Goal: Find specific page/section: Find specific page/section

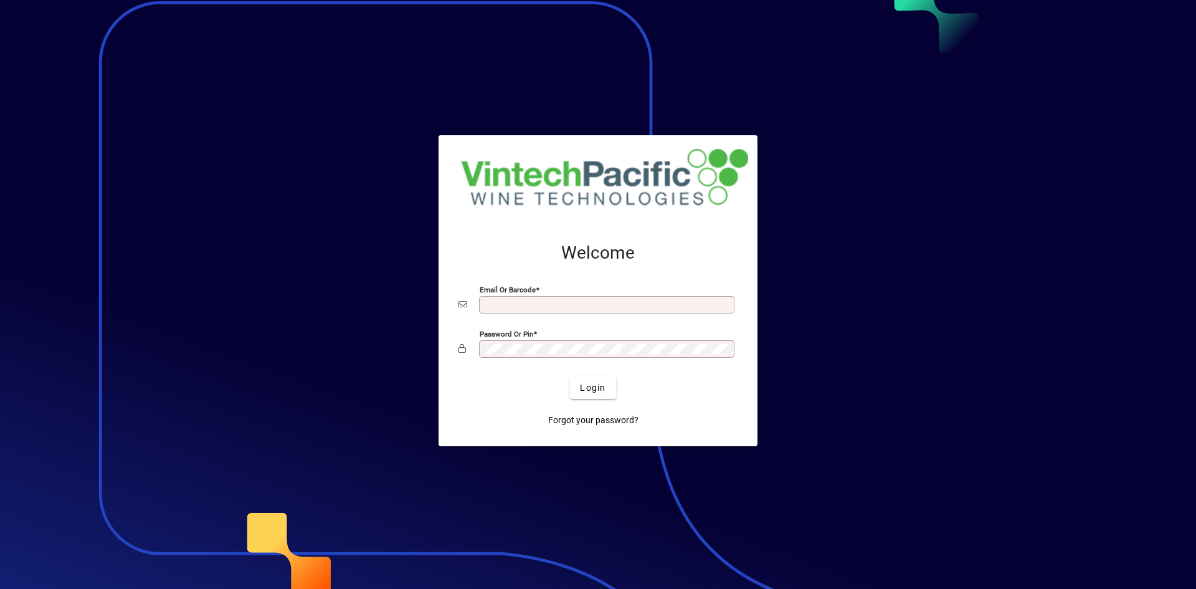
type input "**********"
click at [592, 388] on span "Login" at bounding box center [593, 387] width 26 height 13
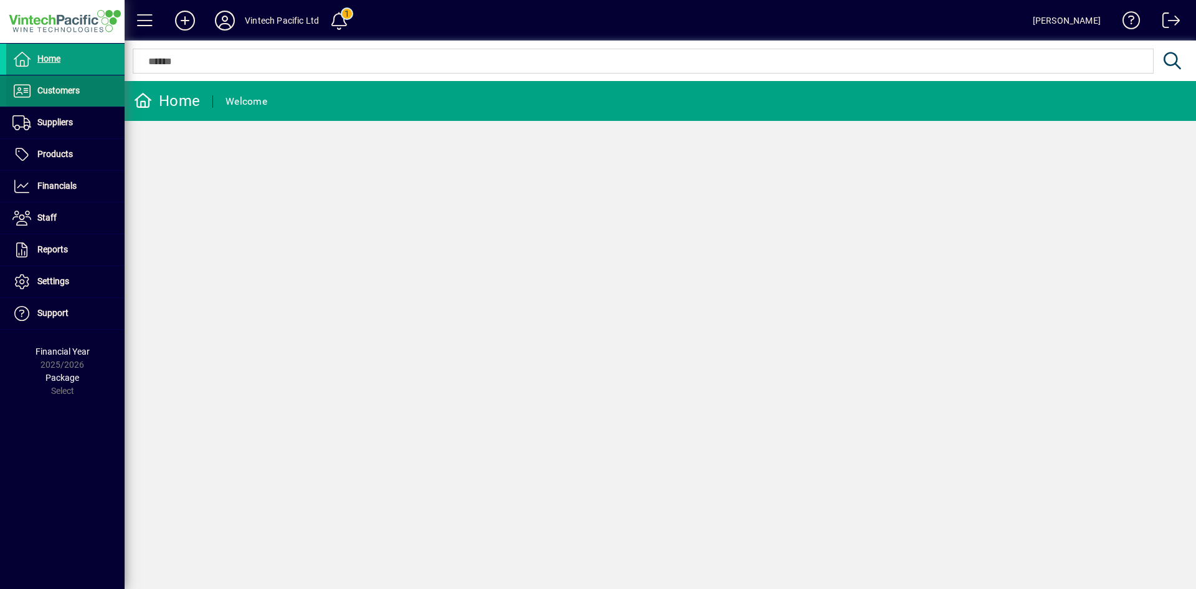
click at [71, 98] on span at bounding box center [65, 91] width 118 height 30
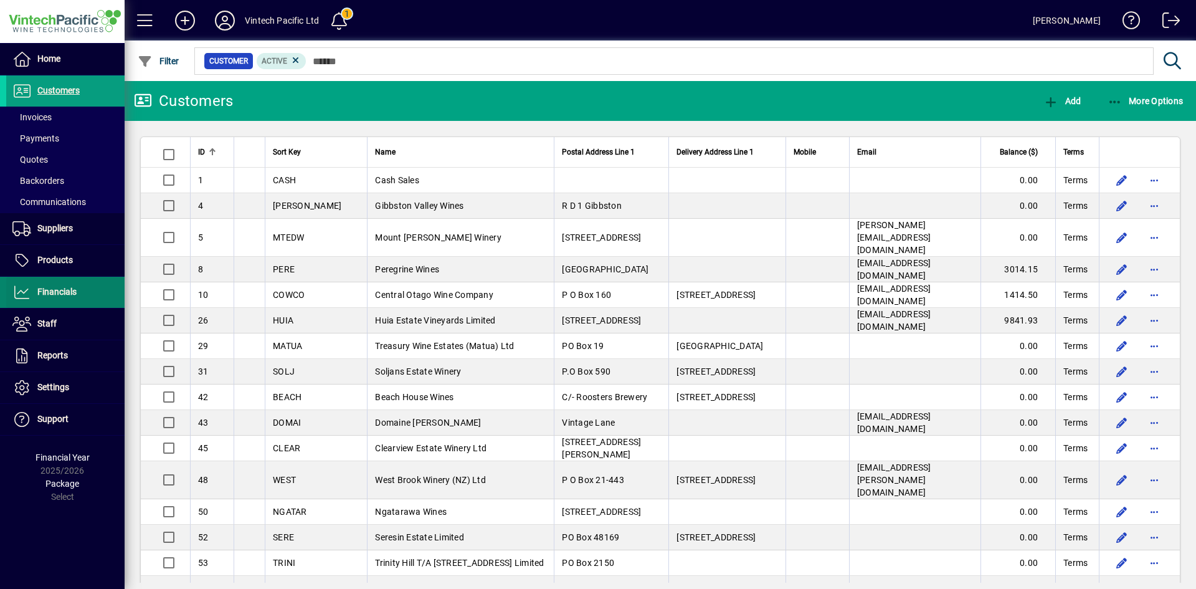
click at [91, 291] on span at bounding box center [65, 292] width 118 height 30
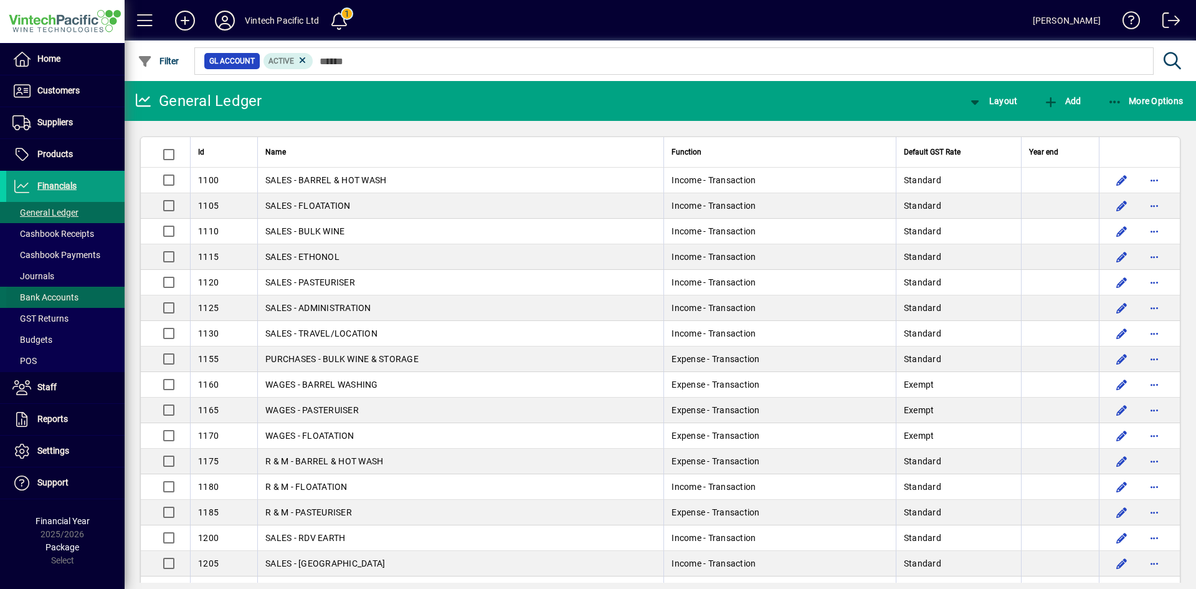
click at [72, 298] on span "Bank Accounts" at bounding box center [45, 297] width 66 height 10
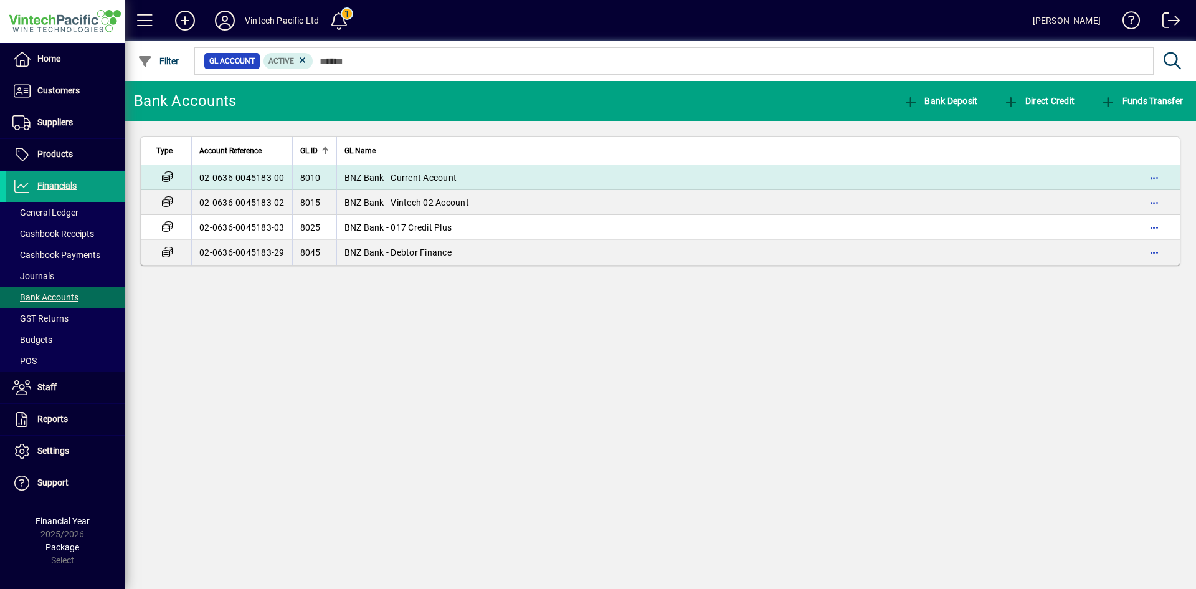
click at [429, 174] on span "BNZ Bank - Current Account" at bounding box center [400, 178] width 113 height 10
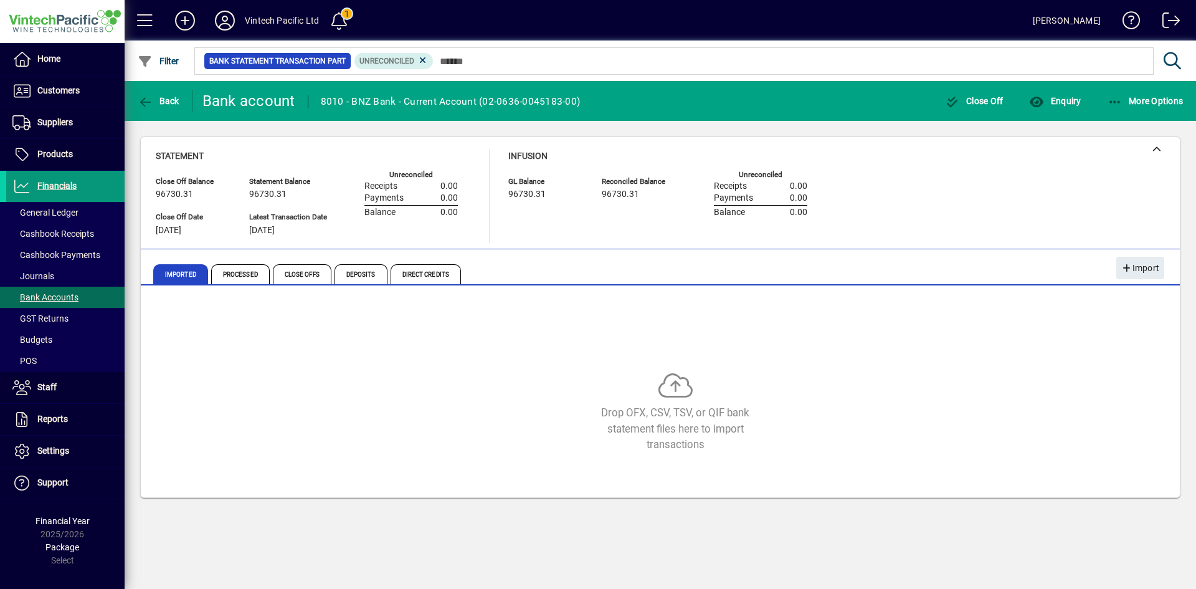
click at [51, 192] on span "Financials" at bounding box center [41, 186] width 70 height 15
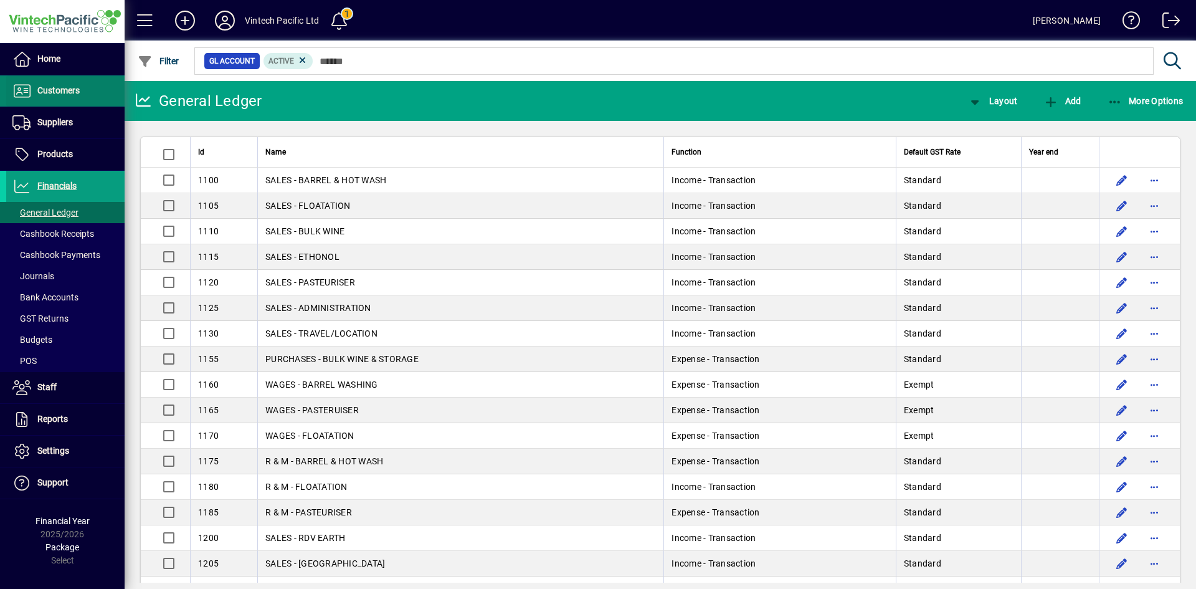
click at [52, 100] on span at bounding box center [65, 91] width 118 height 30
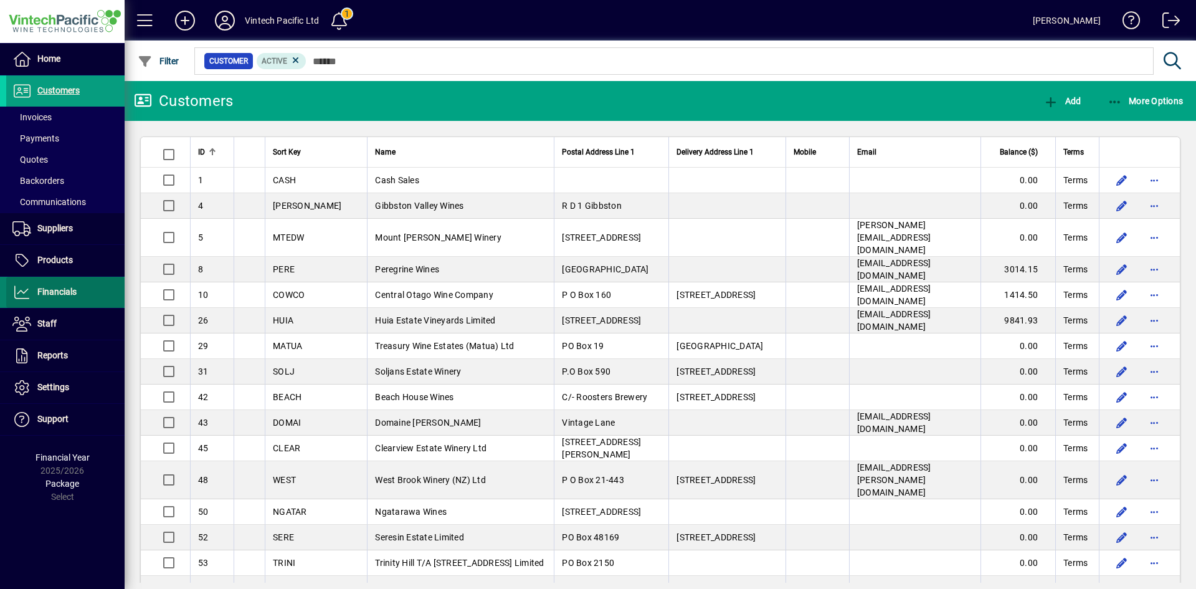
click at [69, 287] on span "Financials" at bounding box center [41, 292] width 70 height 15
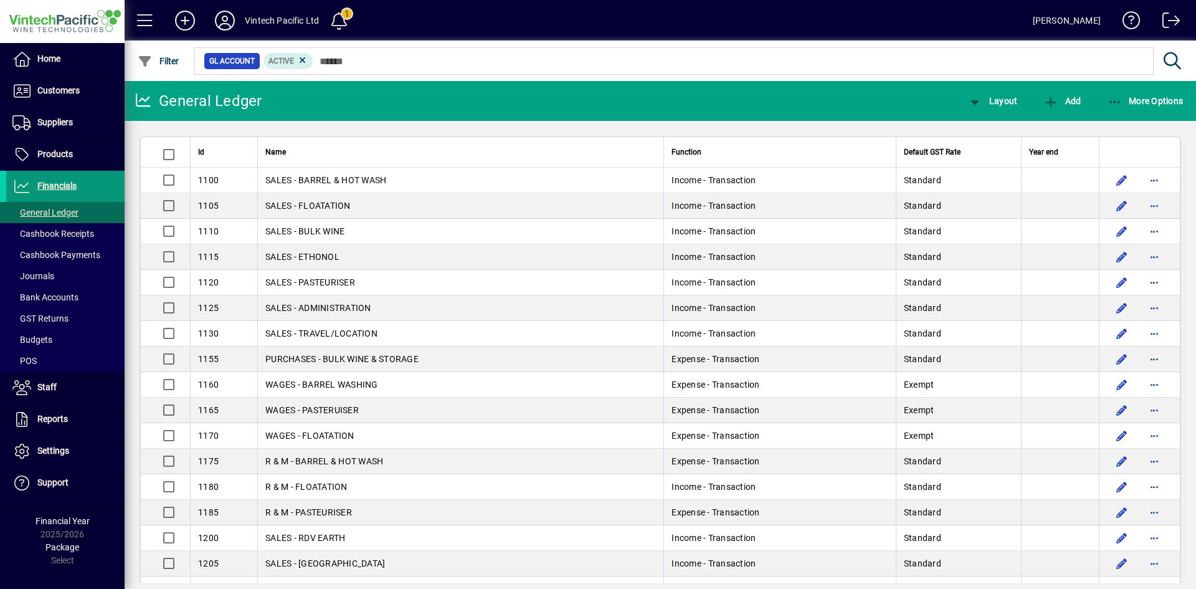
click at [57, 181] on span "Financials" at bounding box center [56, 186] width 39 height 10
click at [80, 304] on span at bounding box center [65, 318] width 118 height 30
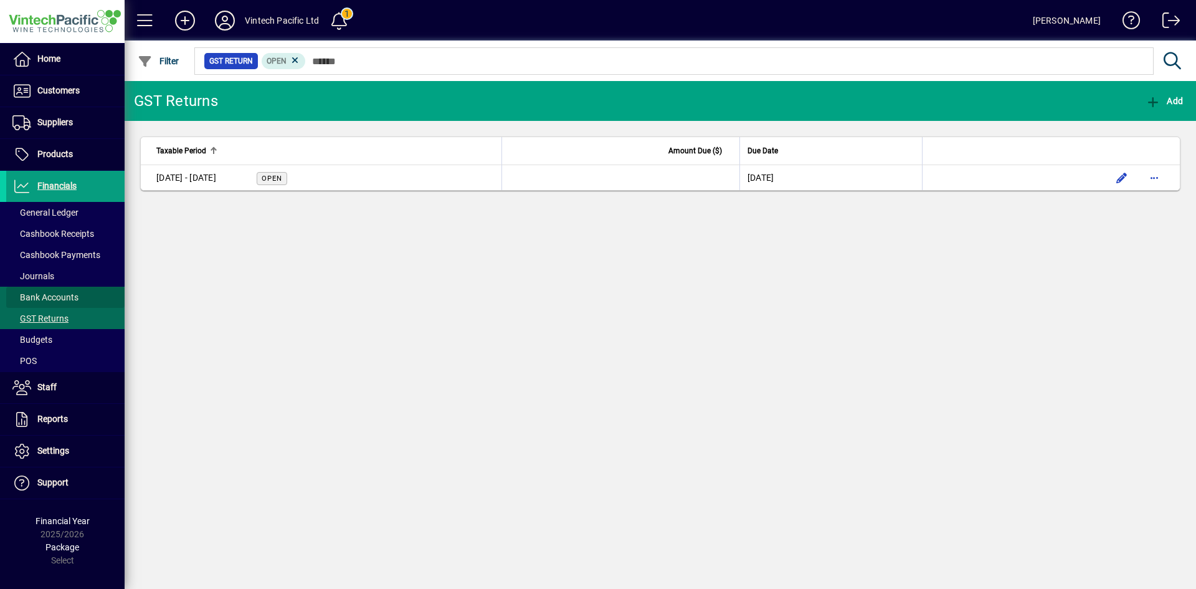
click at [80, 296] on span at bounding box center [65, 297] width 118 height 30
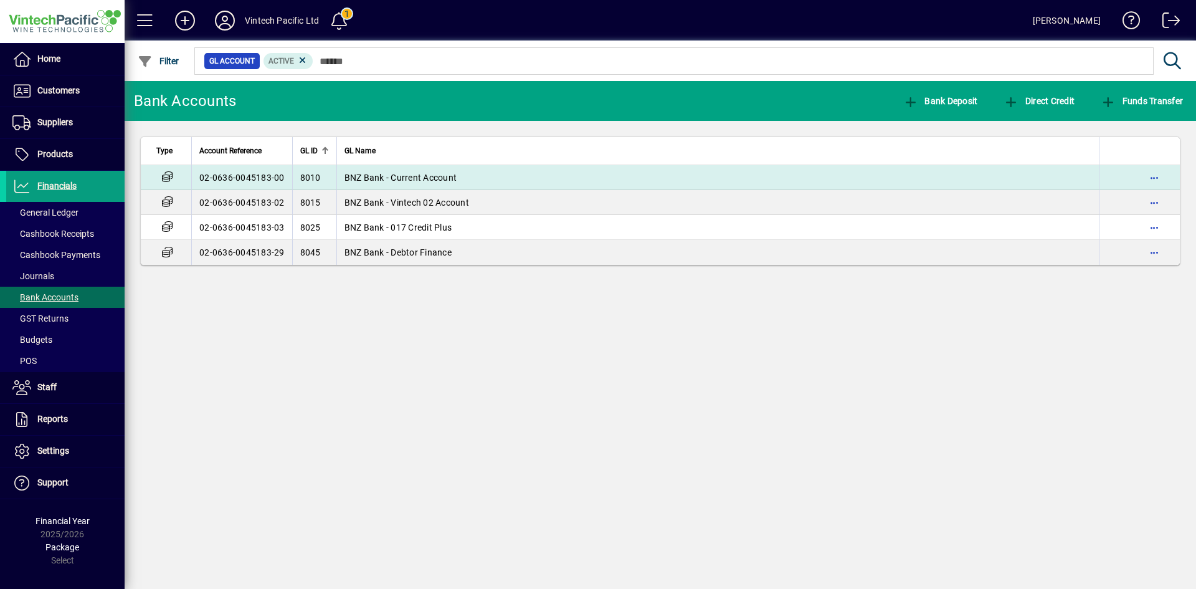
click at [379, 174] on span "BNZ Bank - Current Account" at bounding box center [400, 178] width 113 height 10
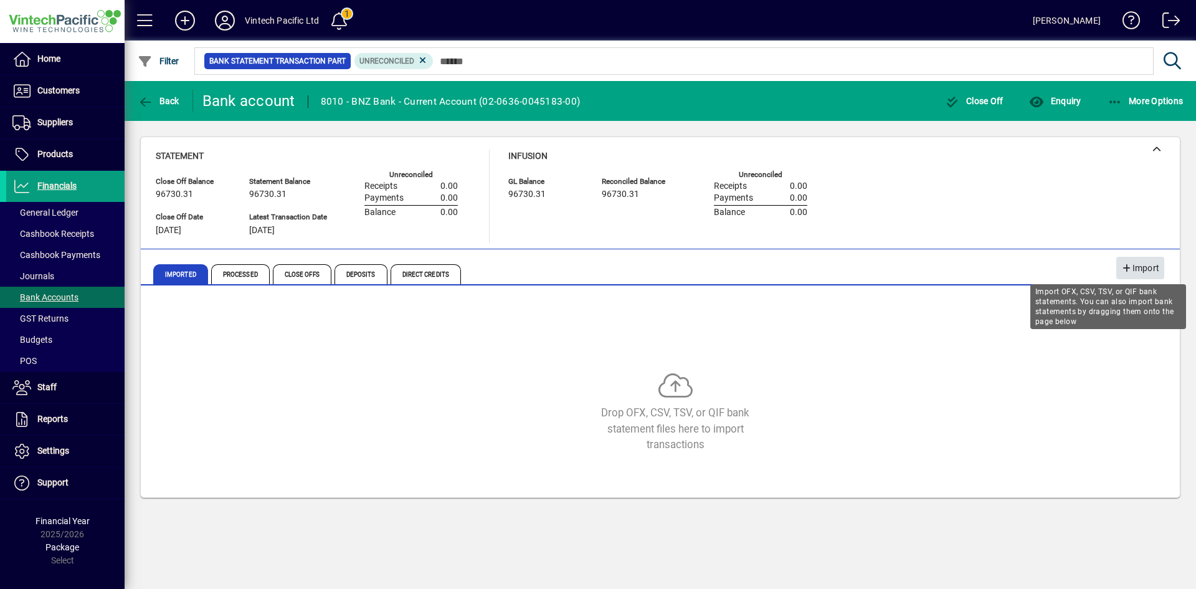
click at [1150, 268] on span "Import" at bounding box center [1140, 268] width 38 height 21
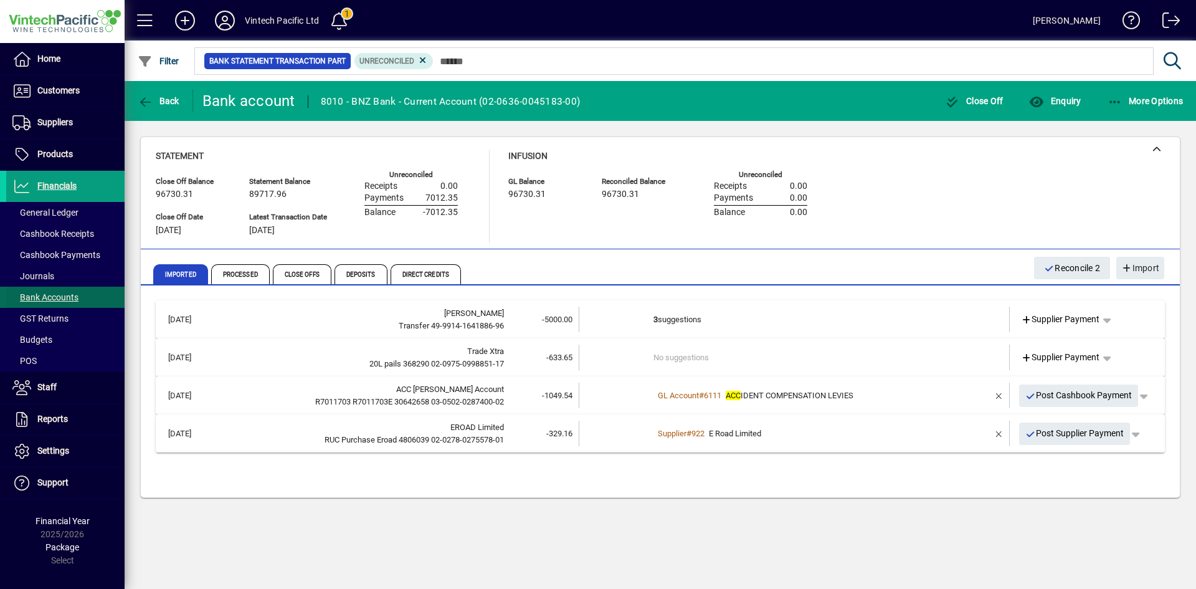
click at [78, 293] on span "Bank Accounts" at bounding box center [45, 297] width 66 height 10
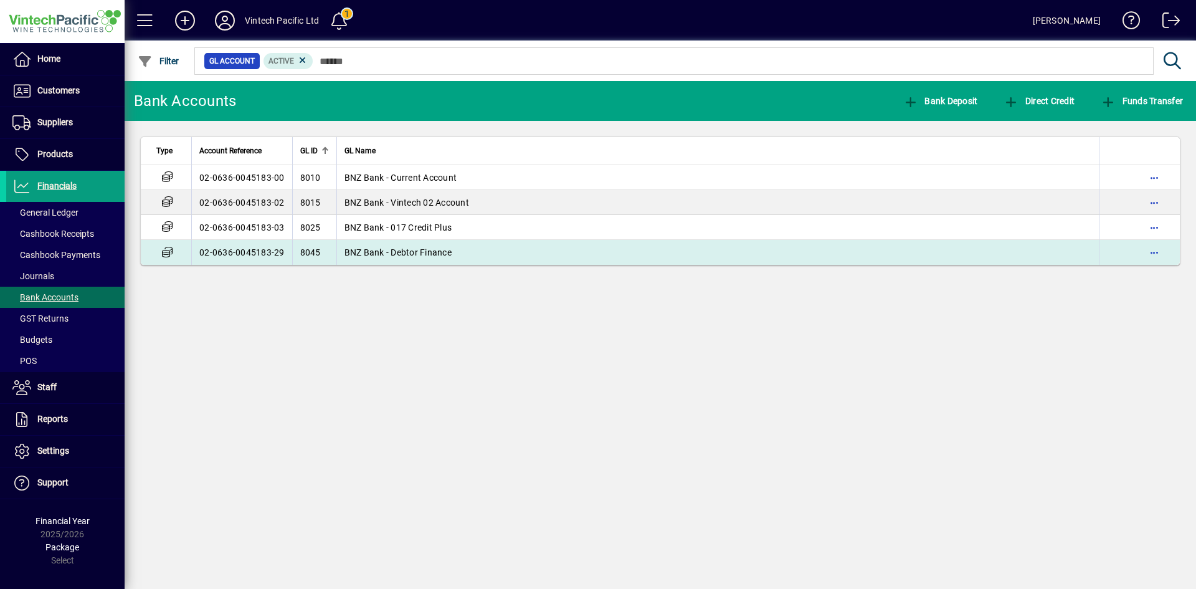
click at [443, 254] on span "BNZ Bank - Debtor Finance" at bounding box center [397, 252] width 107 height 10
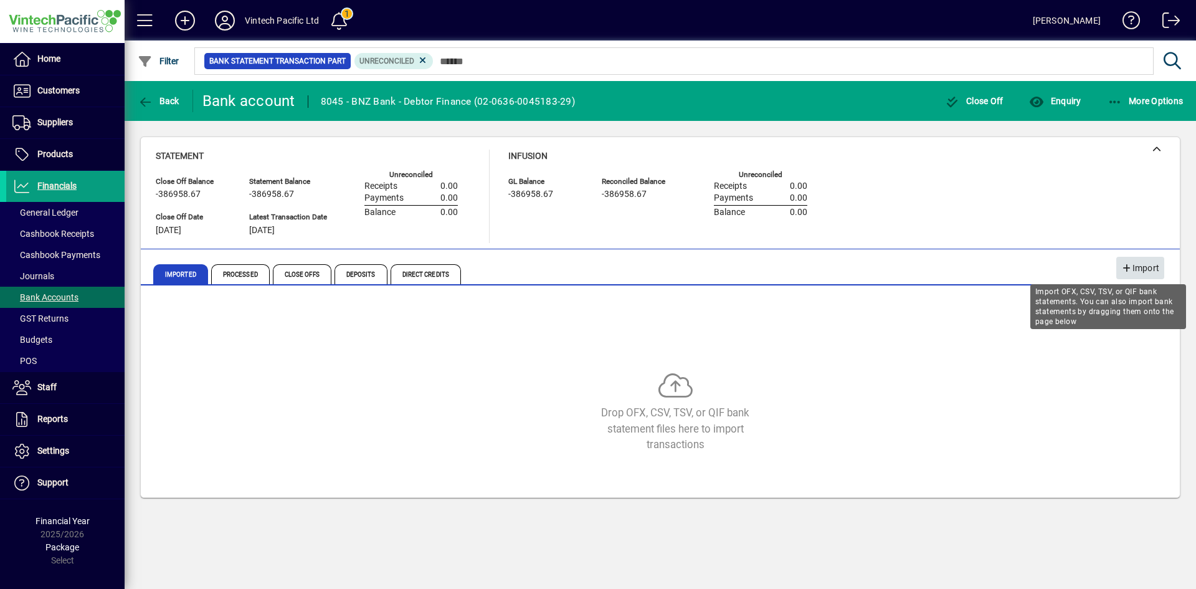
click at [1129, 262] on span "Import" at bounding box center [1140, 268] width 38 height 21
click at [1127, 269] on icon "button" at bounding box center [1126, 268] width 11 height 9
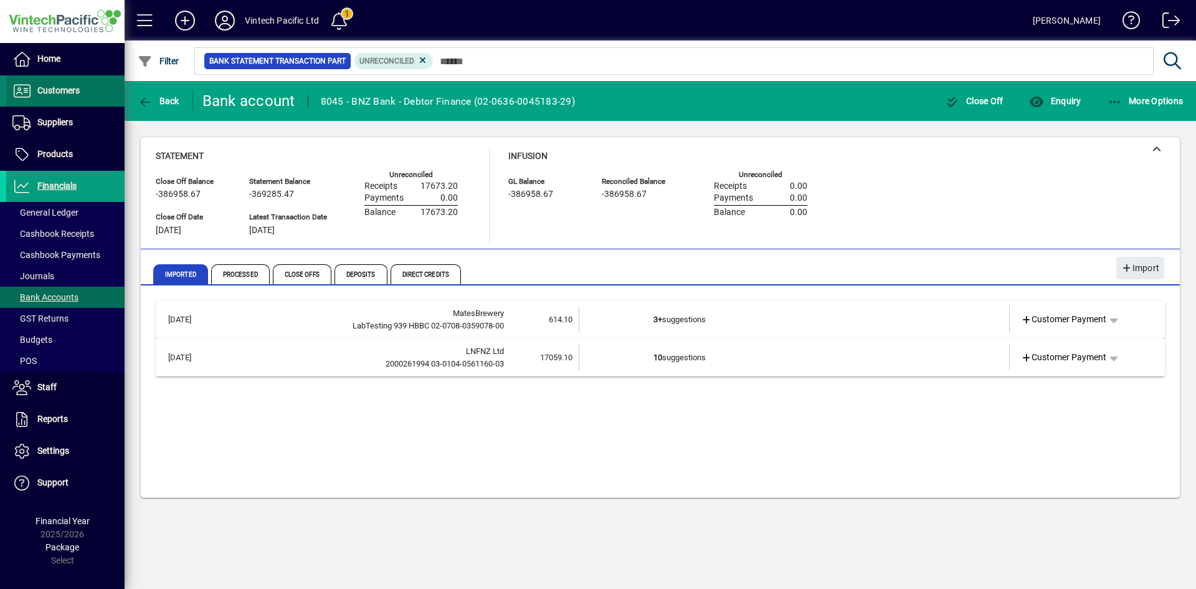
click at [60, 88] on span "Customers" at bounding box center [58, 90] width 42 height 10
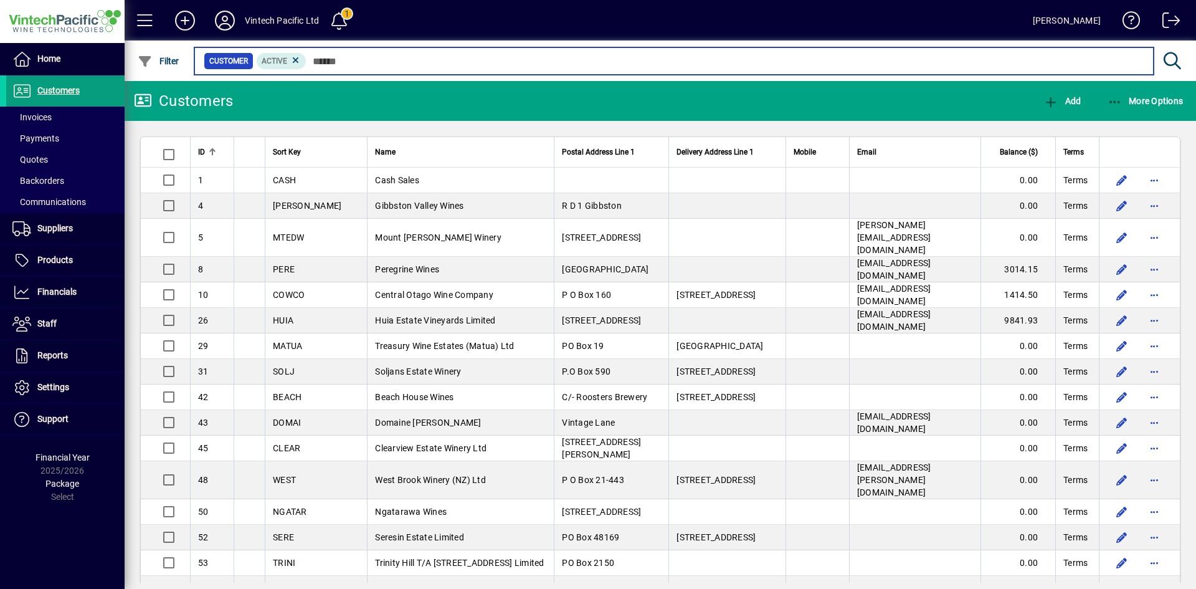
drag, startPoint x: 347, startPoint y: 64, endPoint x: 363, endPoint y: 69, distance: 16.2
click at [347, 64] on input "text" at bounding box center [724, 60] width 837 height 17
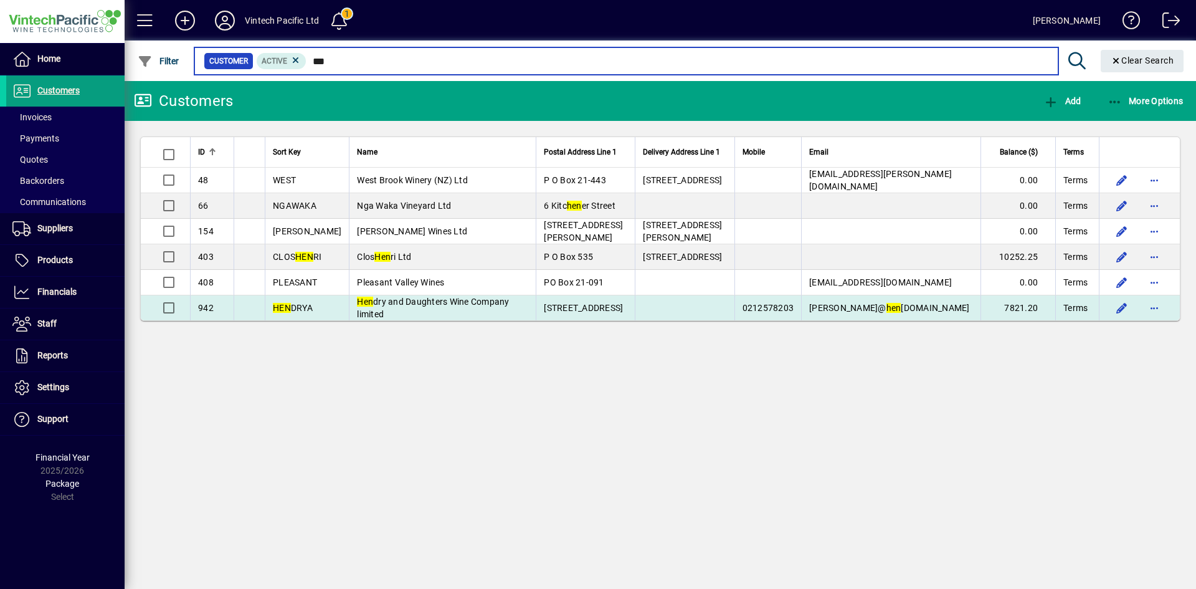
type input "***"
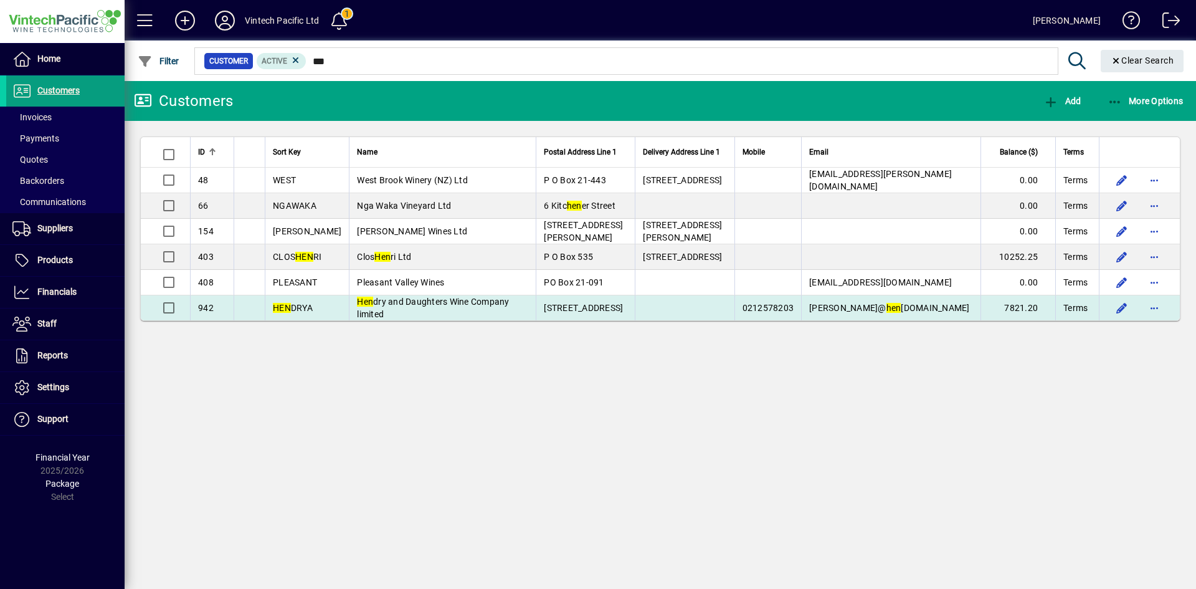
click at [460, 308] on td "Hen dry and Daughters Wine Company limited" at bounding box center [442, 307] width 187 height 25
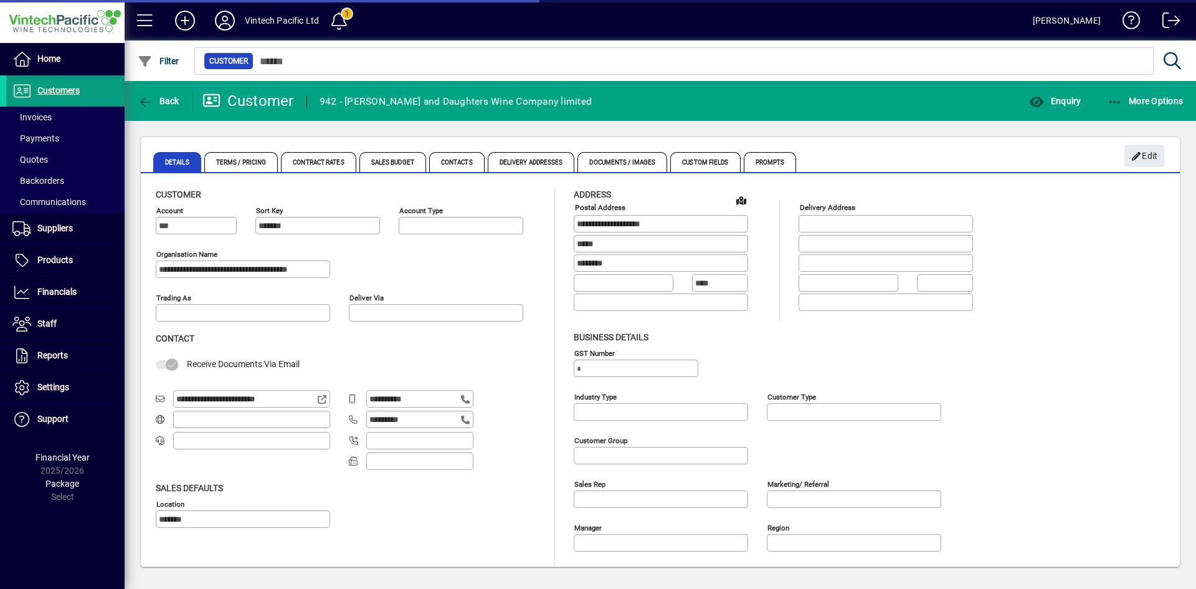
type input "**********"
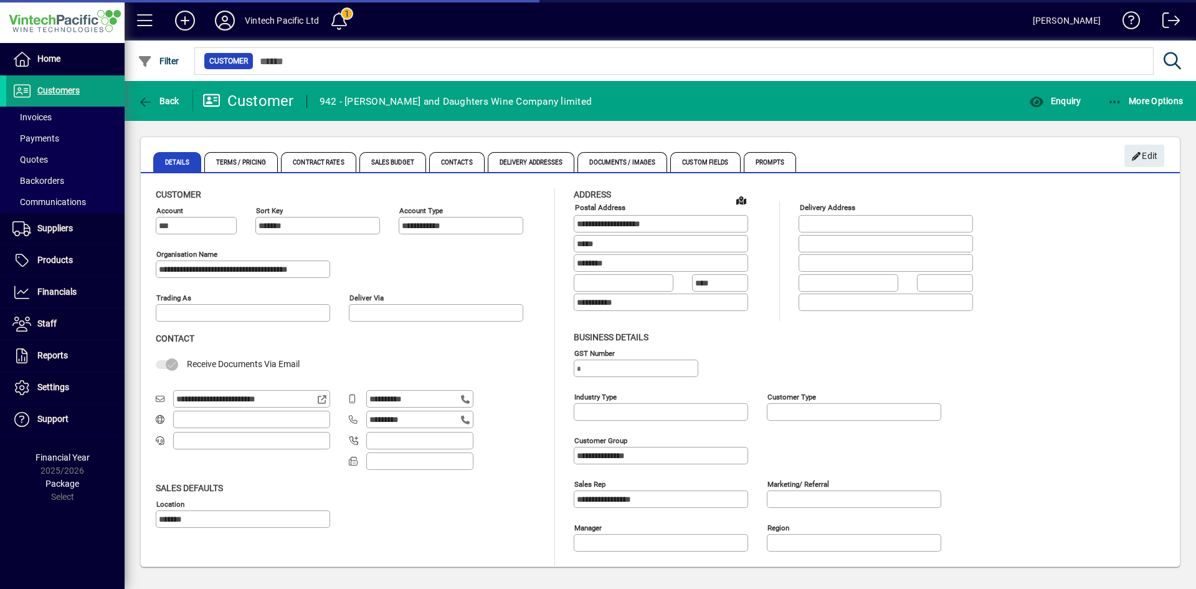
type input "**********"
click at [450, 156] on span "Contacts" at bounding box center [456, 162] width 55 height 20
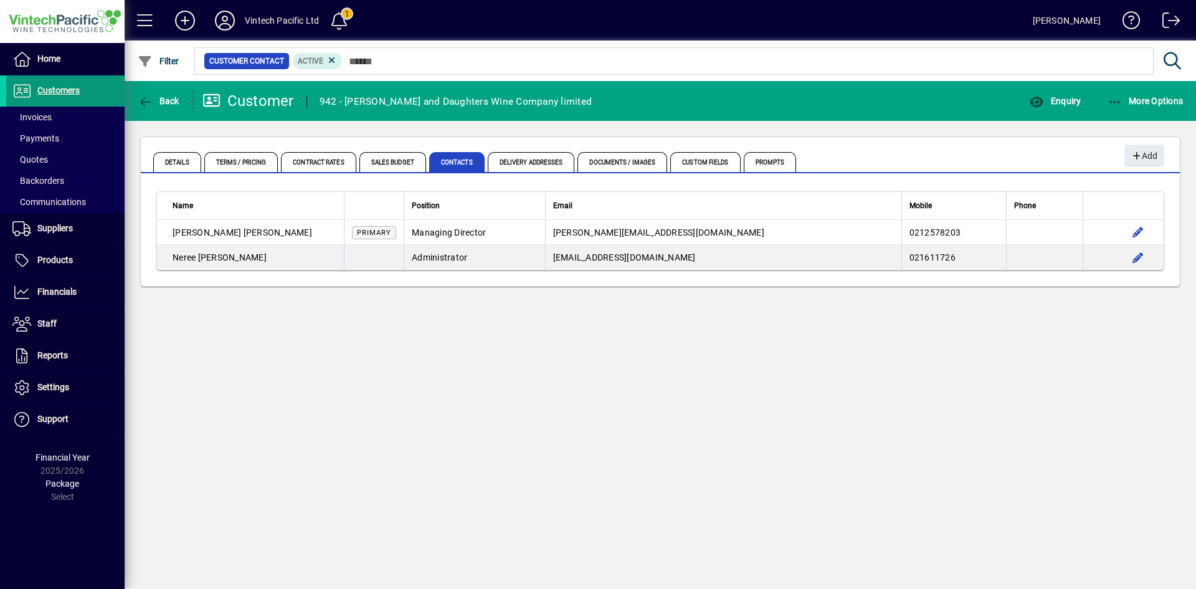
drag, startPoint x: 160, startPoint y: 101, endPoint x: 56, endPoint y: 92, distance: 104.4
click at [160, 101] on span "Back" at bounding box center [159, 101] width 42 height 10
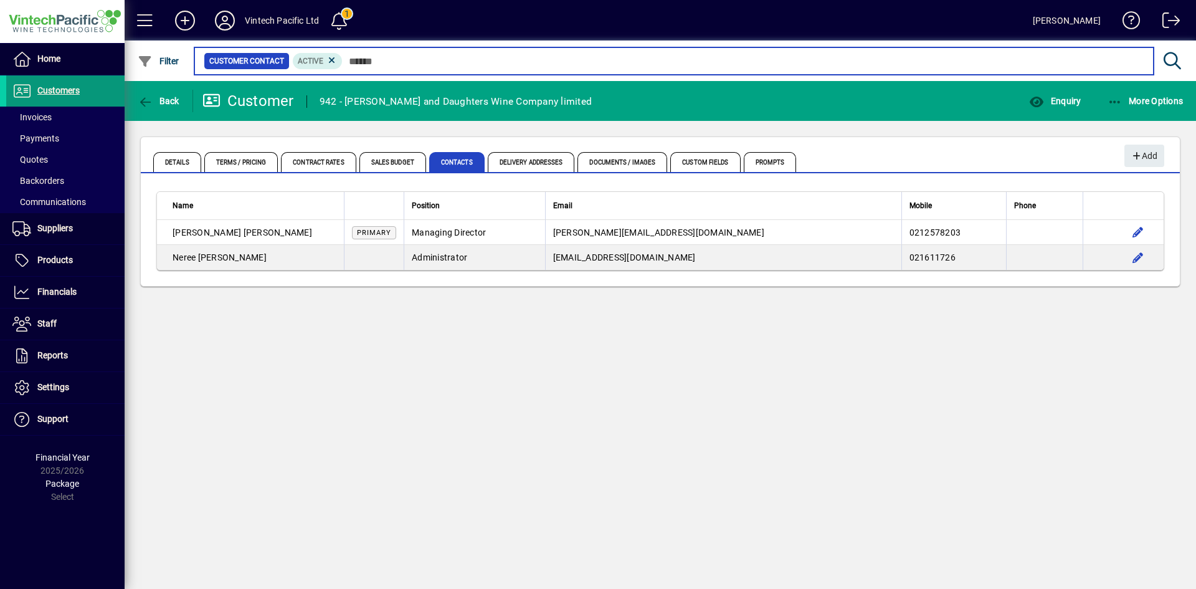
type input "***"
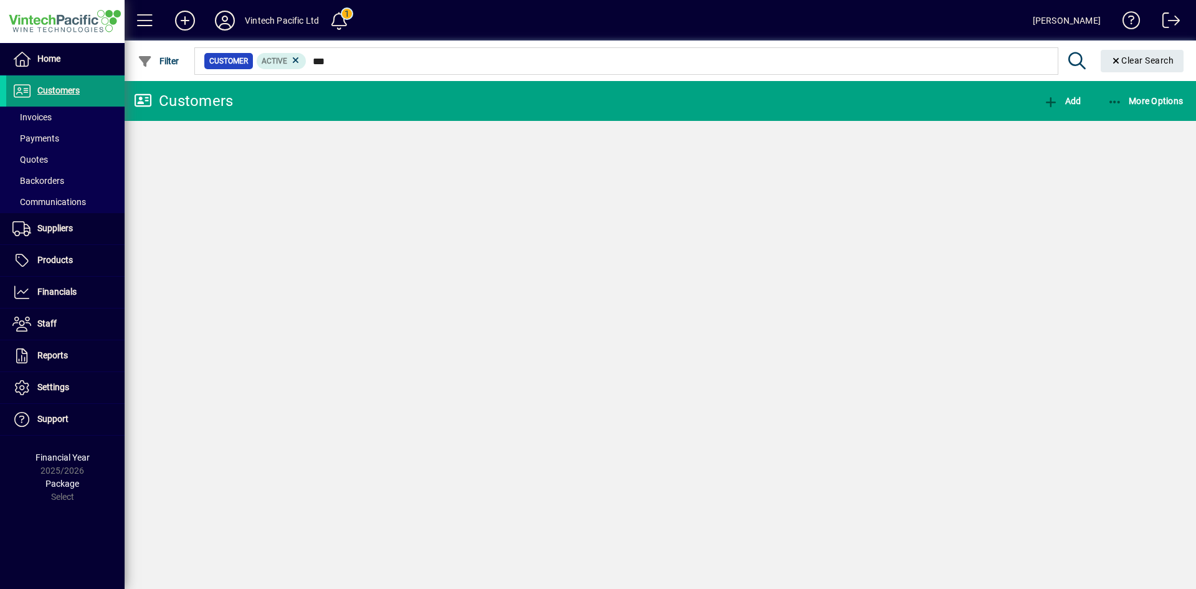
click at [54, 92] on span "Customers" at bounding box center [58, 90] width 42 height 10
